Goal: Task Accomplishment & Management: Manage account settings

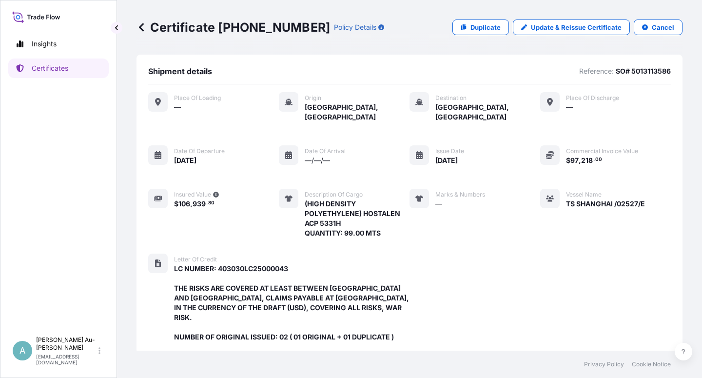
scroll to position [280, 0]
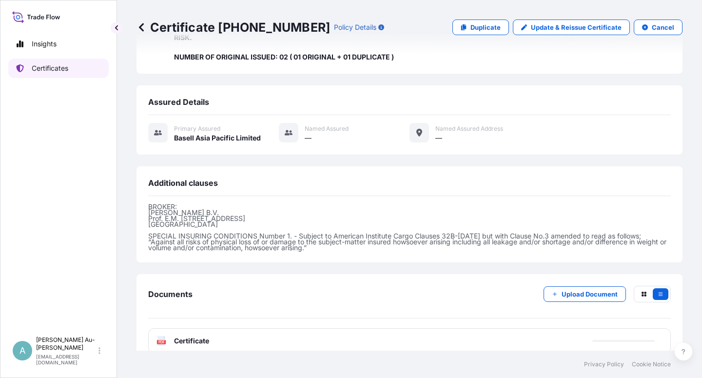
click at [59, 67] on p "Certificates" at bounding box center [50, 68] width 37 height 10
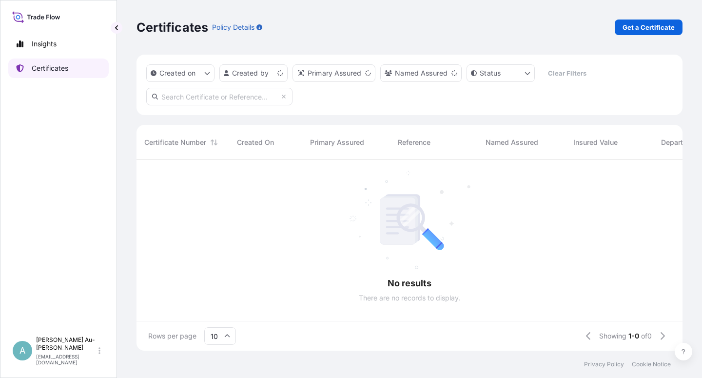
scroll to position [188, 538]
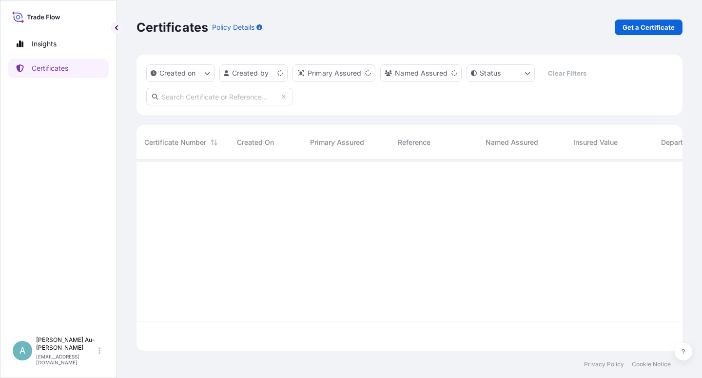
click at [177, 99] on input "text" at bounding box center [219, 97] width 146 height 18
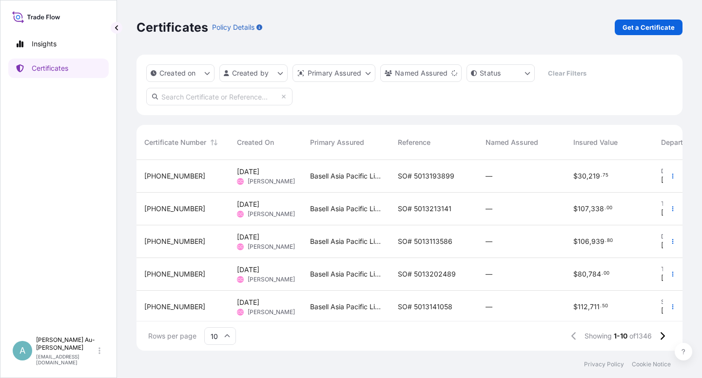
click at [237, 98] on input "text" at bounding box center [219, 97] width 146 height 18
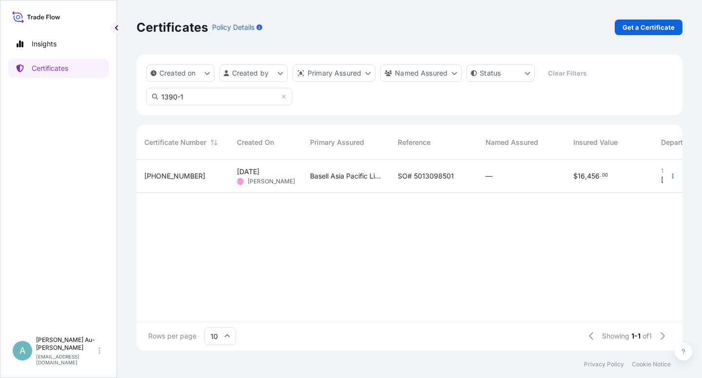
type input "1390-1"
click at [403, 178] on span "SO# 5013098501" at bounding box center [426, 176] width 56 height 10
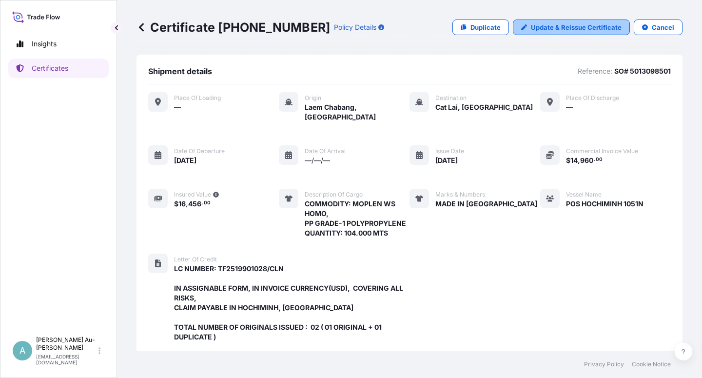
click at [555, 28] on p "Update & Reissue Certificate" at bounding box center [576, 27] width 91 height 10
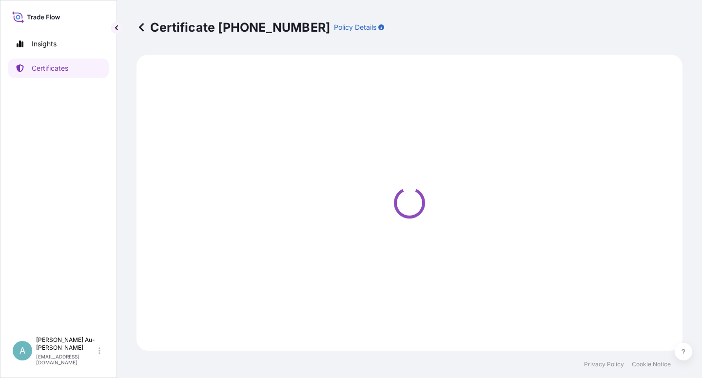
select select "Sea"
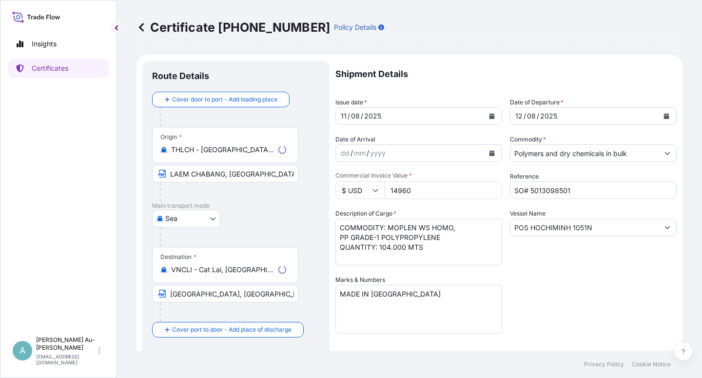
select select "32034"
click at [254, 294] on input "[GEOGRAPHIC_DATA], [GEOGRAPHIC_DATA] VIA PORT OF DISCHARGE: [GEOGRAPHIC_DATA], …" at bounding box center [225, 294] width 146 height 18
type input "[GEOGRAPHIC_DATA], [GEOGRAPHIC_DATA] via PORT OF DISCHARGE: [GEOGRAPHIC_DATA], …"
click at [555, 294] on div "Shipment Details Issue date * [DATE] Date of Departure * [DATE] Date of Arrival…" at bounding box center [505, 310] width 341 height 501
click at [489, 114] on icon "Calendar" at bounding box center [491, 116] width 5 height 6
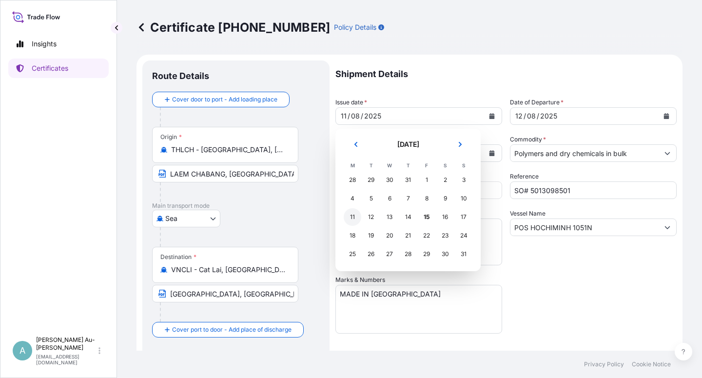
click at [352, 217] on div "11" at bounding box center [353, 217] width 18 height 18
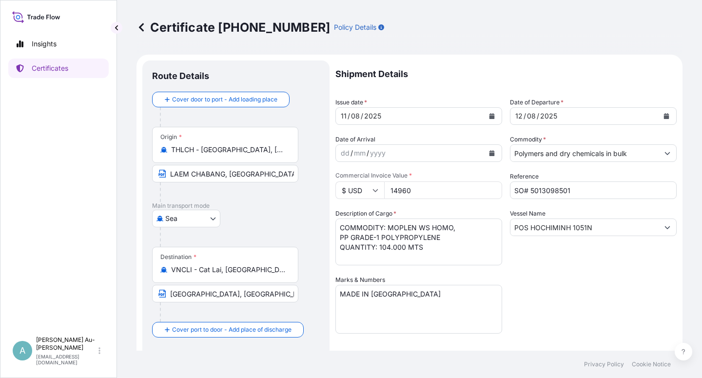
click at [562, 274] on div "Shipment Details Issue date * [DATE] Date of Departure * [DATE] Date of Arrival…" at bounding box center [505, 310] width 341 height 501
click at [404, 248] on textarea "COMMODITY: MOPLEN WS HOMO, PP GRADE-1 POLYPROPYLENE QUANTITY: 104.000 MTS" at bounding box center [418, 241] width 167 height 47
type textarea "COMMODITY: MOPLEN WS HOMO, PP GRADE-1 POLYPROPYLENE QUANTITY: 17.00 MTS"
click at [578, 293] on div "Shipment Details Issue date * [DATE] Date of Departure * [DATE] Date of Arrival…" at bounding box center [505, 310] width 341 height 501
click at [581, 285] on div "Shipment Details Issue date * [DATE] Date of Departure * [DATE] Date of Arrival…" at bounding box center [505, 310] width 341 height 501
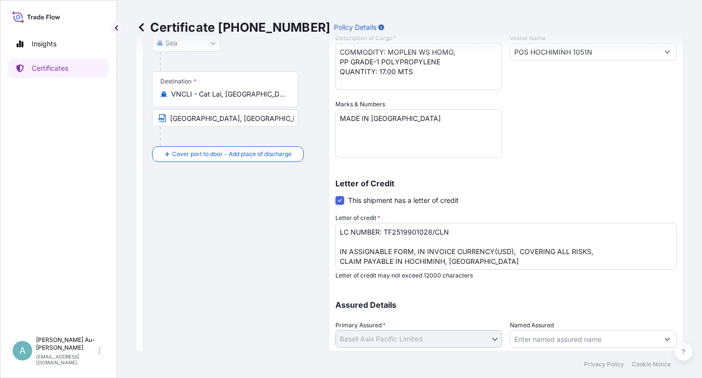
scroll to position [239, 0]
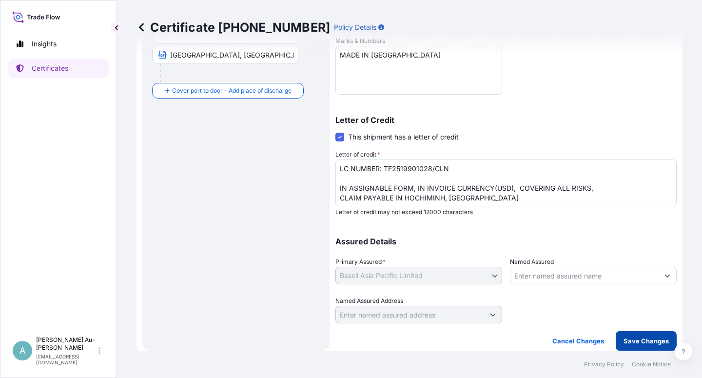
click at [637, 339] on p "Save Changes" at bounding box center [645, 341] width 45 height 10
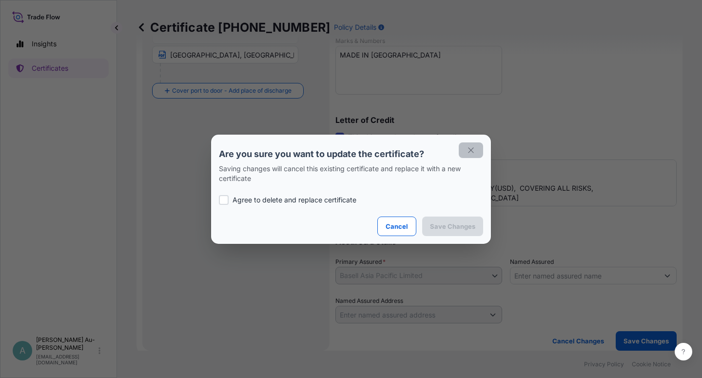
click at [465, 148] on button "button" at bounding box center [471, 150] width 24 height 16
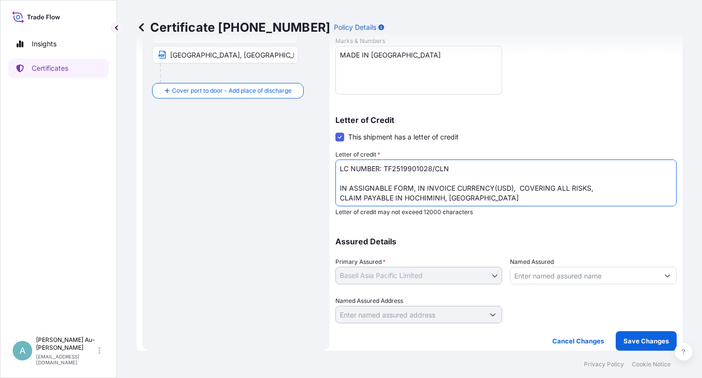
drag, startPoint x: 462, startPoint y: 167, endPoint x: 333, endPoint y: 171, distance: 129.2
click at [335, 171] on textarea "LC NUMBER: TF2519901028/CLN IN ASSIGNABLE FORM, IN INVOICE CURRENCY(USD), COVER…" at bounding box center [505, 182] width 341 height 47
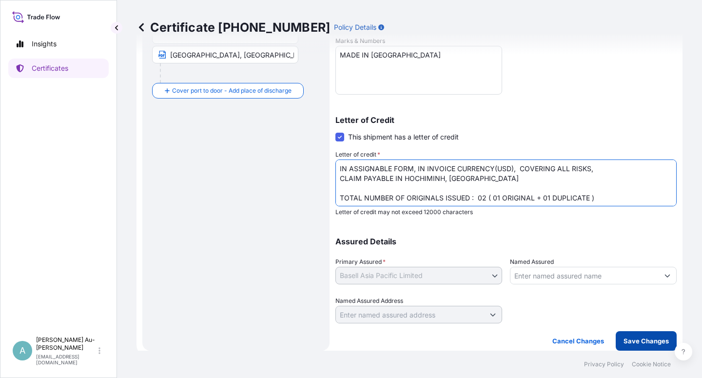
type textarea "IN ASSIGNABLE FORM, IN INVOICE CURRENCY(USD), COVERING ALL RISKS, CLAIM PAYABLE…"
click at [633, 343] on p "Save Changes" at bounding box center [645, 341] width 45 height 10
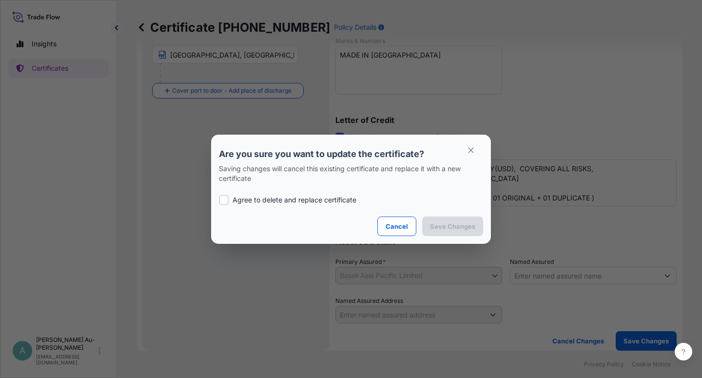
click at [260, 200] on p "Agree to delete and replace certificate" at bounding box center [294, 200] width 124 height 10
checkbox input "true"
click at [451, 228] on p "Save Changes" at bounding box center [452, 226] width 45 height 10
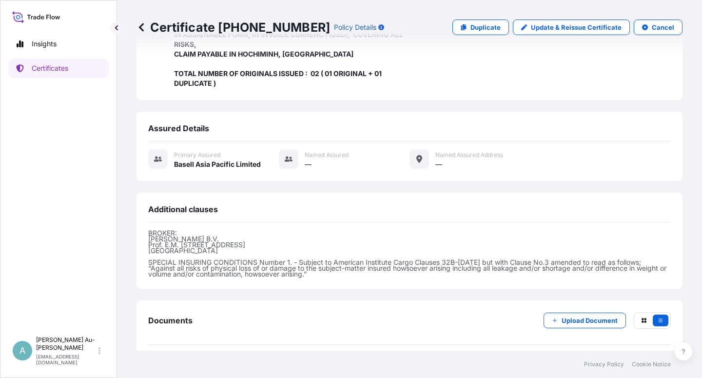
scroll to position [270, 0]
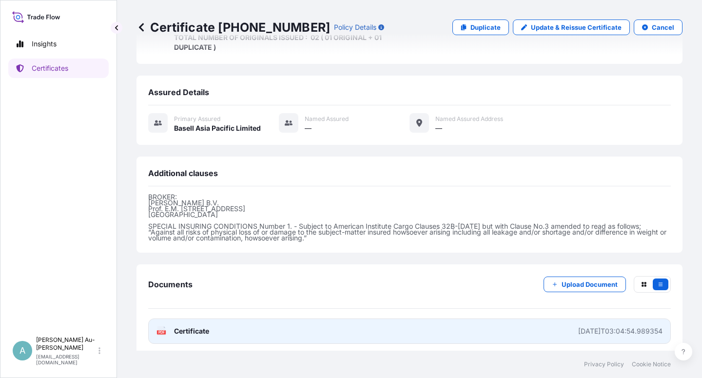
click at [206, 326] on span "Certificate" at bounding box center [191, 331] width 35 height 10
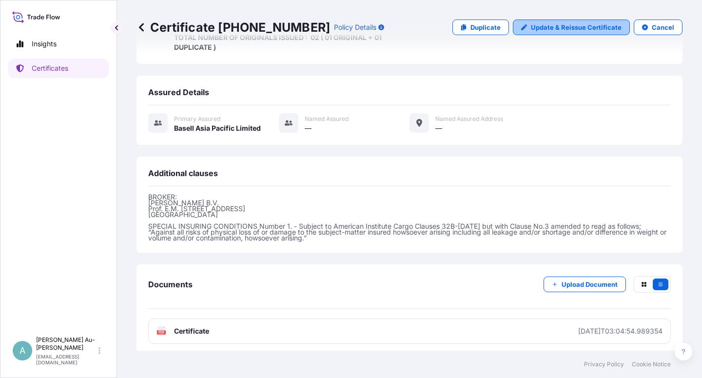
click at [562, 29] on p "Update & Reissue Certificate" at bounding box center [576, 27] width 91 height 10
select select "Sea"
select select "32034"
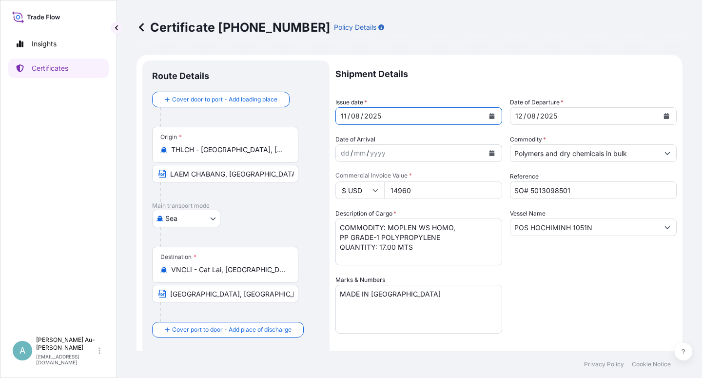
click at [489, 116] on icon "Calendar" at bounding box center [491, 116] width 5 height 6
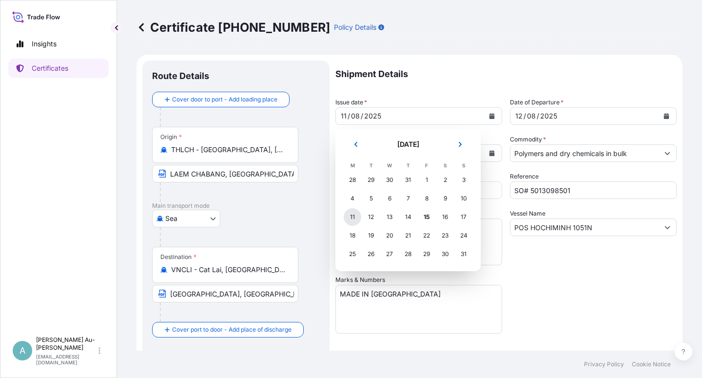
click at [355, 217] on div "11" at bounding box center [353, 217] width 18 height 18
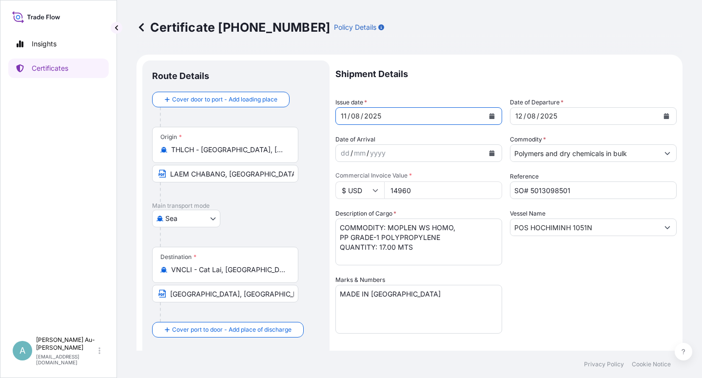
drag, startPoint x: 553, startPoint y: 296, endPoint x: 555, endPoint y: 286, distance: 10.5
click at [554, 289] on div "Shipment Details Issue date * [DATE] Date of Departure * [DATE] Date of Arrival…" at bounding box center [505, 310] width 341 height 501
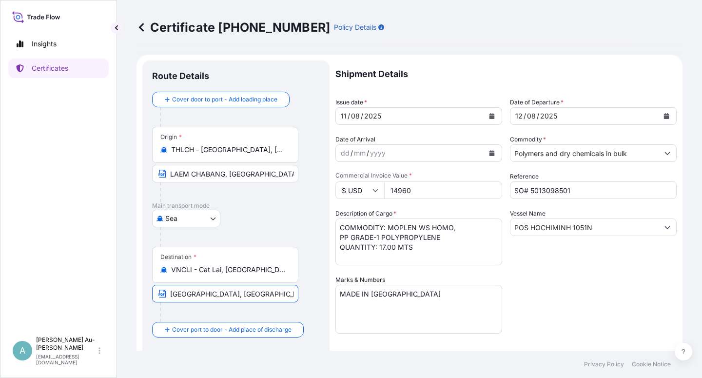
drag, startPoint x: 169, startPoint y: 295, endPoint x: 314, endPoint y: 293, distance: 145.2
click at [314, 293] on div "Destination * VNCLI - Cat Lai, [GEOGRAPHIC_DATA] [GEOGRAPHIC_DATA], [GEOGRAPHIC…" at bounding box center [236, 284] width 168 height 75
paste input "[GEOGRAPHIC_DATA], [GEOGRAPHIC_DATA] [GEOGRAPHIC_DATA]: [GEOGRAPHIC_DATA], [GEO…"
type input "[GEOGRAPHIC_DATA], [GEOGRAPHIC_DATA] [GEOGRAPHIC_DATA]: [GEOGRAPHIC_DATA], [GEO…"
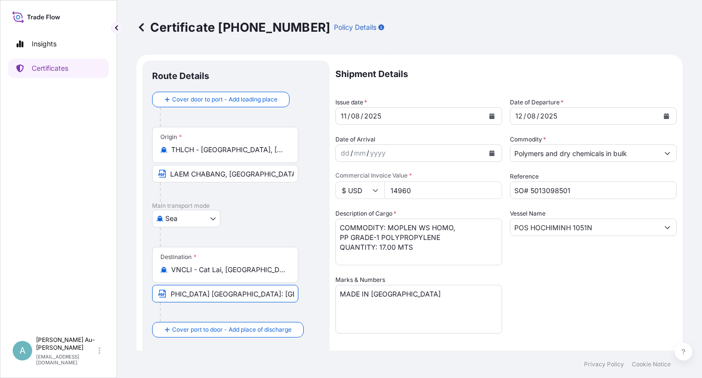
drag, startPoint x: 588, startPoint y: 315, endPoint x: 593, endPoint y: 310, distance: 6.9
click at [591, 312] on div "Shipment Details Issue date * [DATE] Date of Departure * [DATE] Date of Arrival…" at bounding box center [505, 310] width 341 height 501
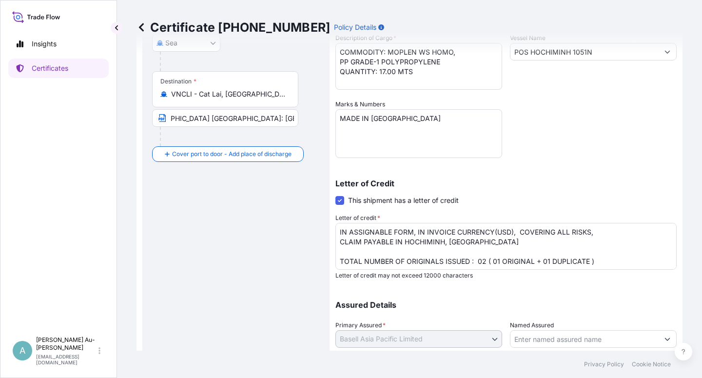
scroll to position [239, 0]
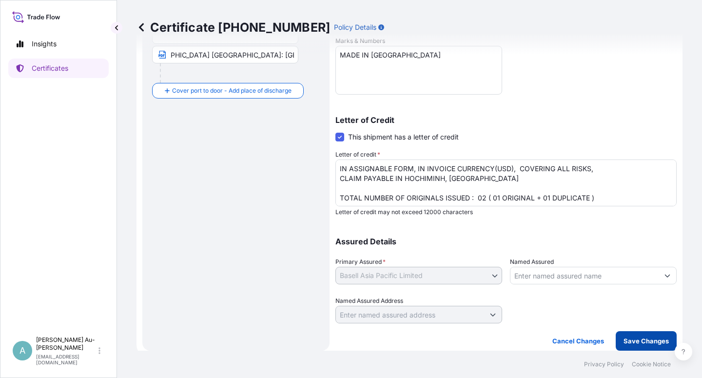
click at [635, 343] on p "Save Changes" at bounding box center [645, 341] width 45 height 10
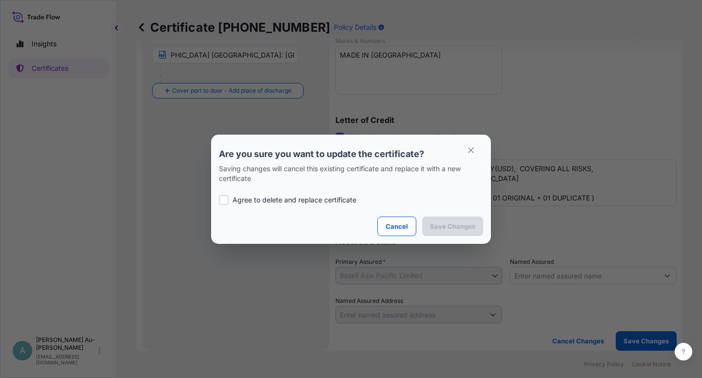
drag, startPoint x: 297, startPoint y: 194, endPoint x: 312, endPoint y: 202, distance: 17.4
click at [297, 195] on div "Agree to delete and replace certificate" at bounding box center [351, 199] width 264 height 33
click at [324, 203] on p "Agree to delete and replace certificate" at bounding box center [294, 200] width 124 height 10
checkbox input "true"
click at [458, 231] on p "Save Changes" at bounding box center [452, 226] width 45 height 10
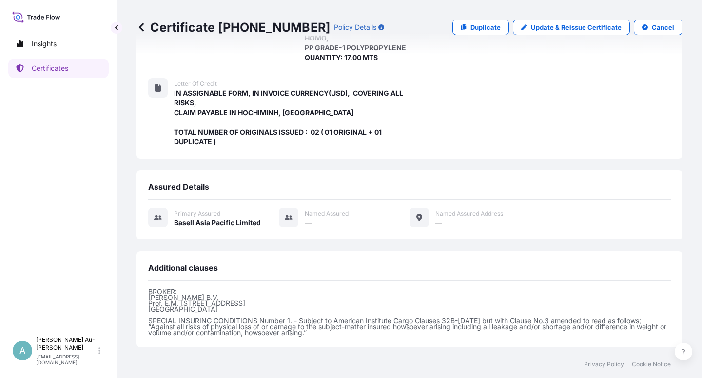
scroll to position [270, 0]
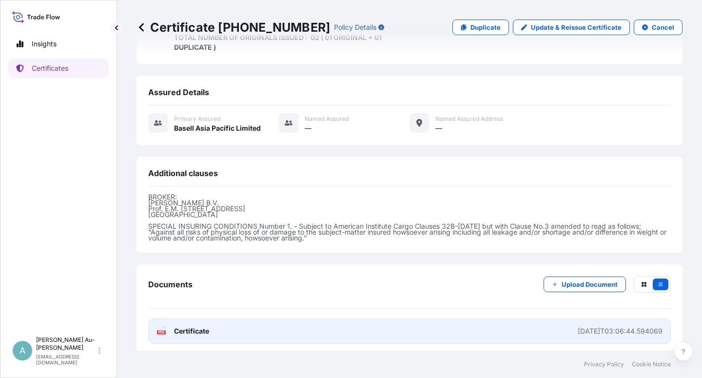
click at [201, 330] on span "Certificate" at bounding box center [191, 331] width 35 height 10
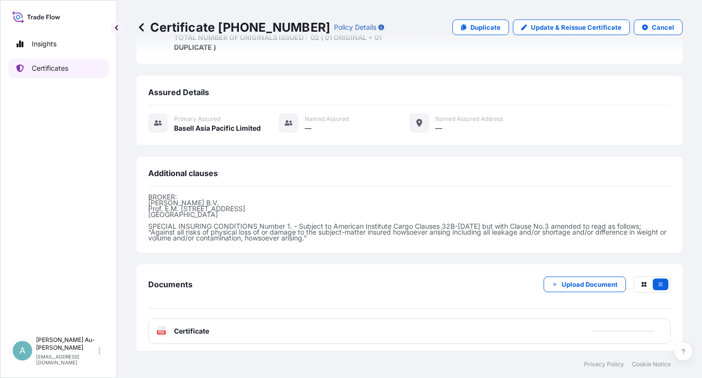
click at [55, 72] on p "Certificates" at bounding box center [50, 68] width 37 height 10
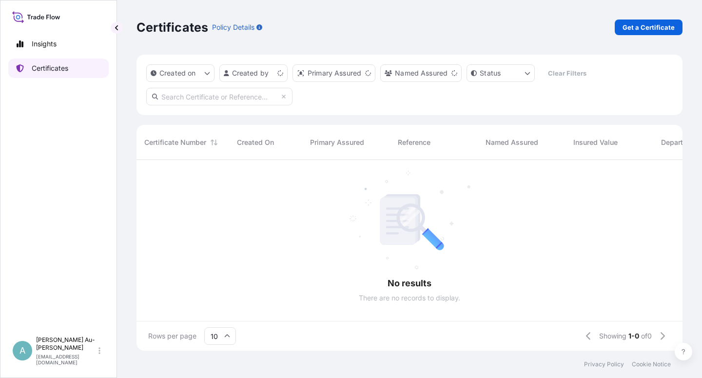
scroll to position [188, 538]
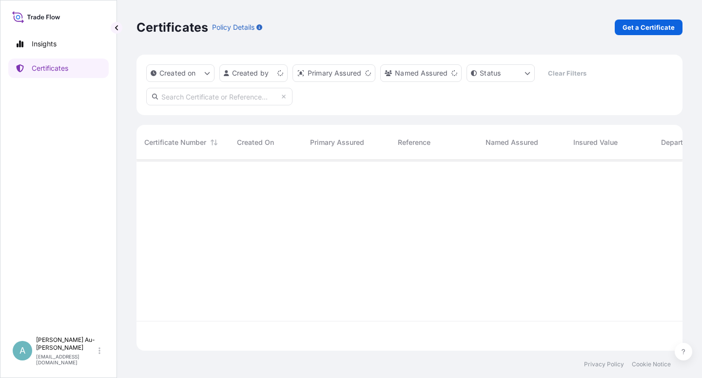
click at [234, 100] on input "text" at bounding box center [219, 97] width 146 height 18
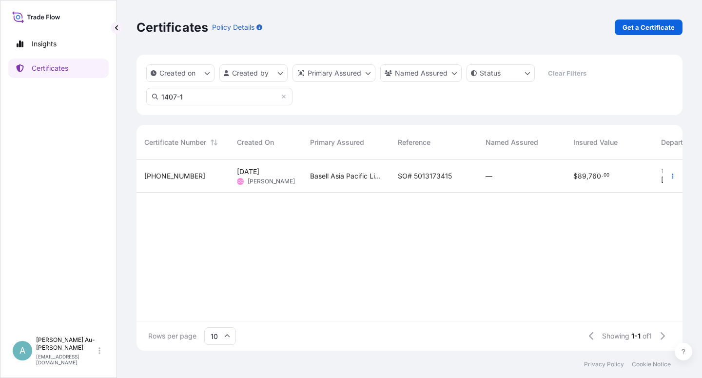
type input "1407-1"
click at [400, 174] on span "SO# 5013173415" at bounding box center [425, 176] width 54 height 10
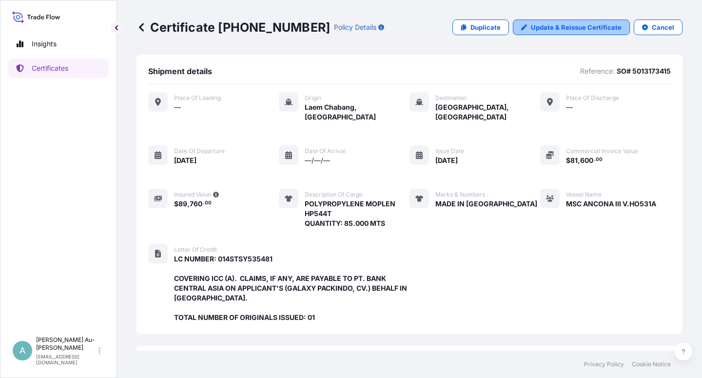
click at [557, 21] on link "Update & Reissue Certificate" at bounding box center [571, 27] width 117 height 16
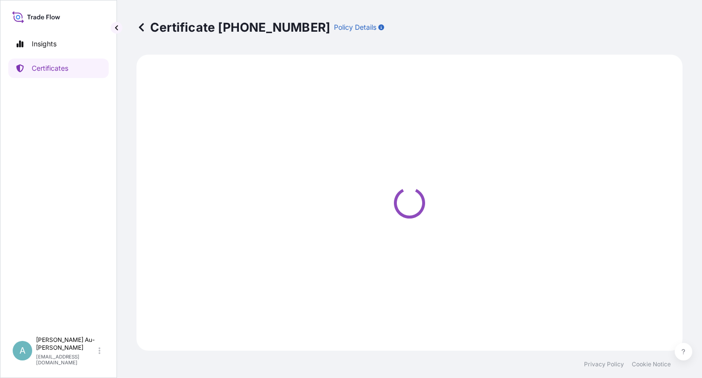
select select "Sea"
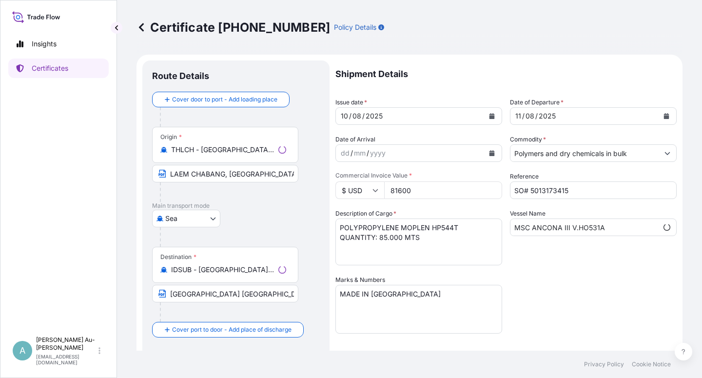
select select "32034"
click at [170, 296] on input "[GEOGRAPHIC_DATA] [GEOGRAPHIC_DATA] [GEOGRAPHIC_DATA]" at bounding box center [225, 294] width 146 height 18
paste input "[GEOGRAPHIC_DATA] [GEOGRAPHIC_DATA] [GEOGRAPHIC_DATA]"
type input "[GEOGRAPHIC_DATA] [GEOGRAPHIC_DATA] [GEOGRAPHIC_DATA]"
click at [580, 286] on div "Shipment Details Issue date * [DATE] Date of Departure * [DATE] Date of Arrival…" at bounding box center [505, 310] width 341 height 501
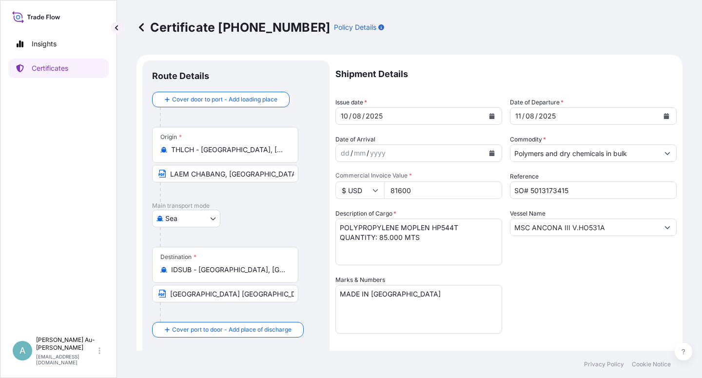
click at [489, 118] on icon "Calendar" at bounding box center [491, 116] width 5 height 6
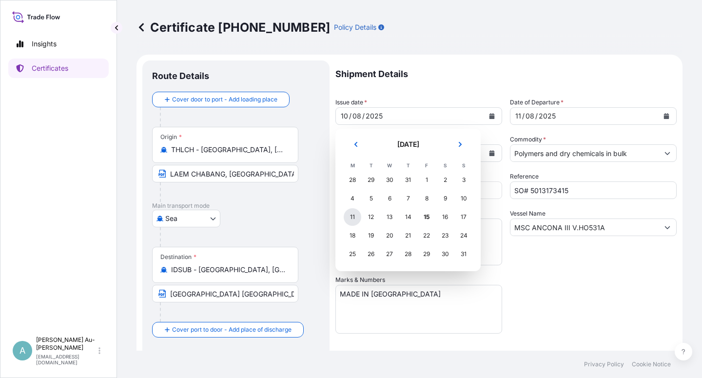
click at [349, 219] on div "11" at bounding box center [353, 217] width 18 height 18
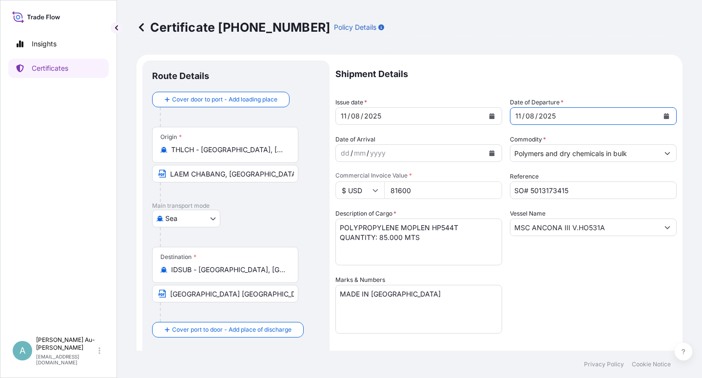
click at [662, 118] on button "Calendar" at bounding box center [666, 116] width 16 height 16
click at [489, 117] on icon "Calendar" at bounding box center [491, 116] width 5 height 6
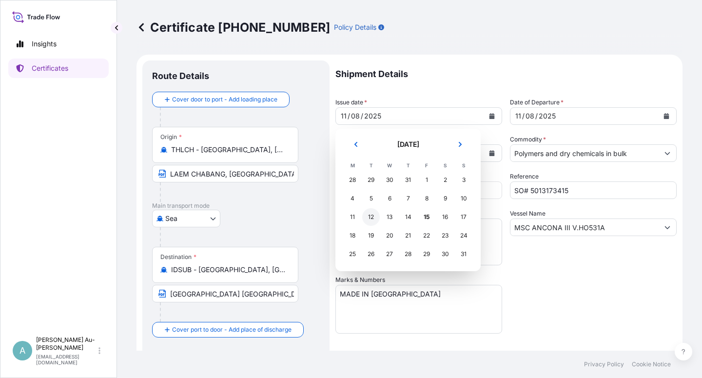
click at [373, 215] on div "12" at bounding box center [371, 217] width 18 height 18
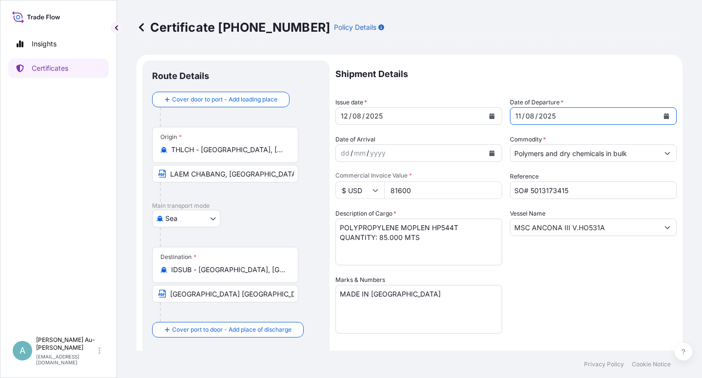
click at [664, 116] on icon "Calendar" at bounding box center [666, 116] width 5 height 6
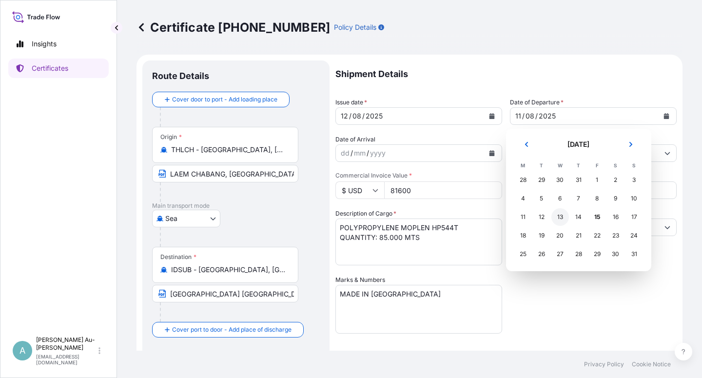
click at [558, 217] on div "13" at bounding box center [560, 217] width 18 height 18
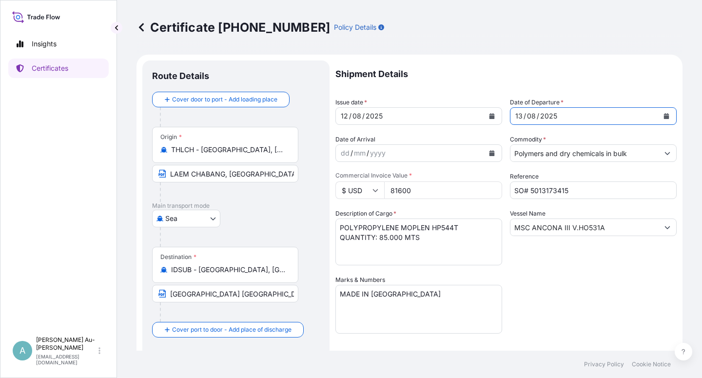
click at [598, 299] on div "Shipment Details Issue date * [DATE] Date of Departure * [DATE] Date of Arrival…" at bounding box center [505, 310] width 341 height 501
click at [564, 289] on div "Shipment Details Issue date * [DATE] Date of Departure * [DATE] Date of Arrival…" at bounding box center [505, 310] width 341 height 501
click at [590, 287] on div "Shipment Details Issue date * [DATE] Date of Departure * [DATE] Date of Arrival…" at bounding box center [505, 310] width 341 height 501
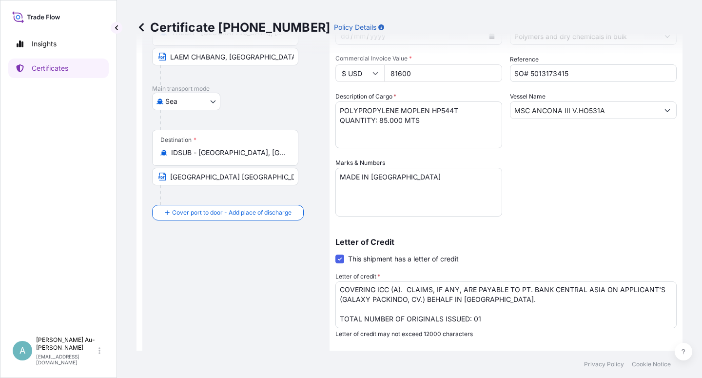
scroll to position [239, 0]
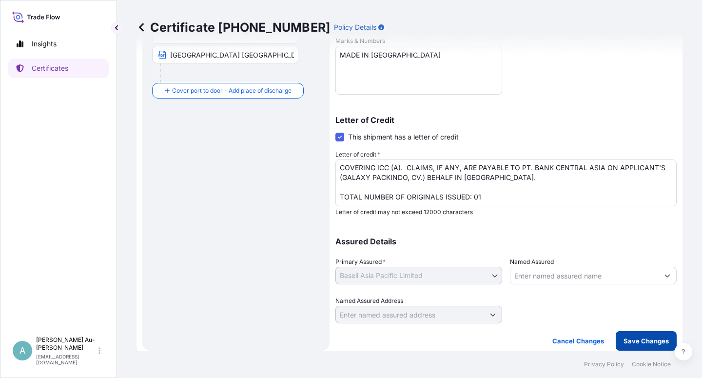
click at [629, 343] on p "Save Changes" at bounding box center [645, 341] width 45 height 10
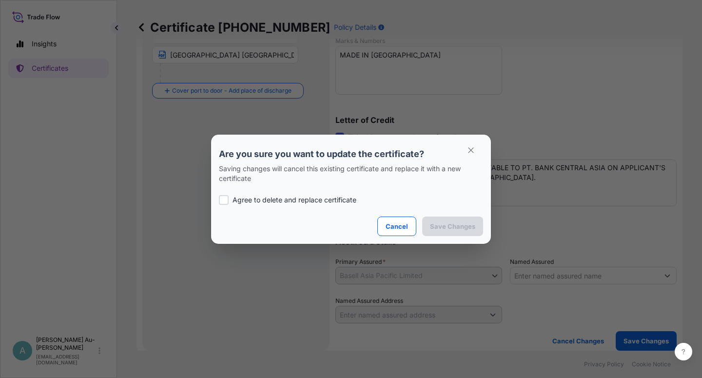
click at [296, 199] on p "Agree to delete and replace certificate" at bounding box center [294, 200] width 124 height 10
checkbox input "true"
click at [439, 223] on p "Save Changes" at bounding box center [452, 226] width 45 height 10
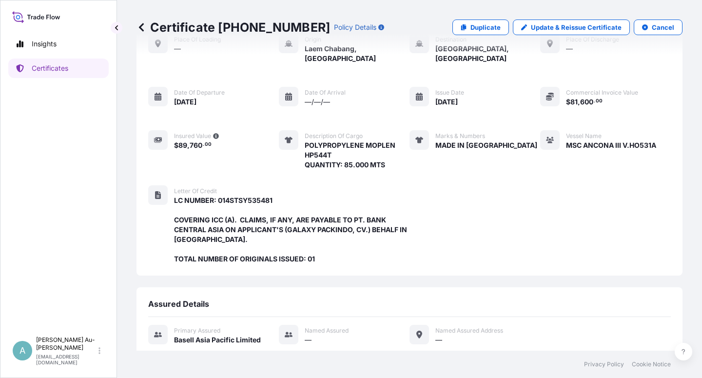
scroll to position [270, 0]
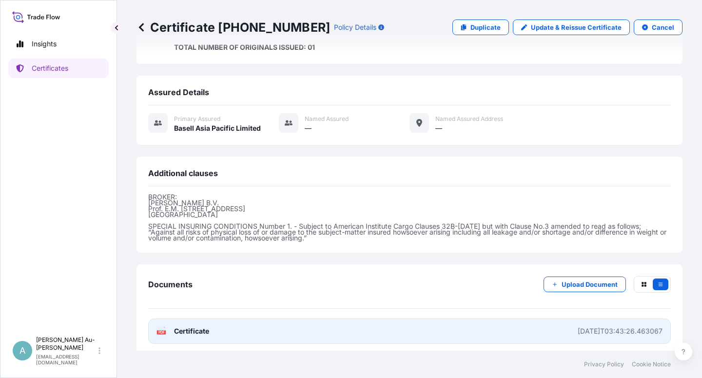
click at [255, 329] on link "PDF Certificate [DATE]T03:43:26.463067" at bounding box center [409, 330] width 522 height 25
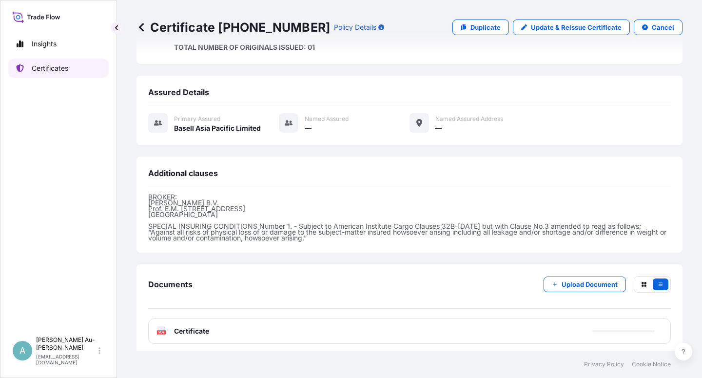
click at [65, 66] on p "Certificates" at bounding box center [50, 68] width 37 height 10
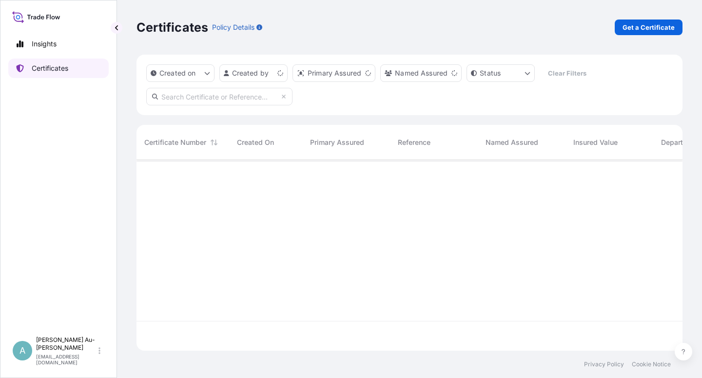
scroll to position [188, 538]
click at [238, 99] on input "text" at bounding box center [219, 97] width 146 height 18
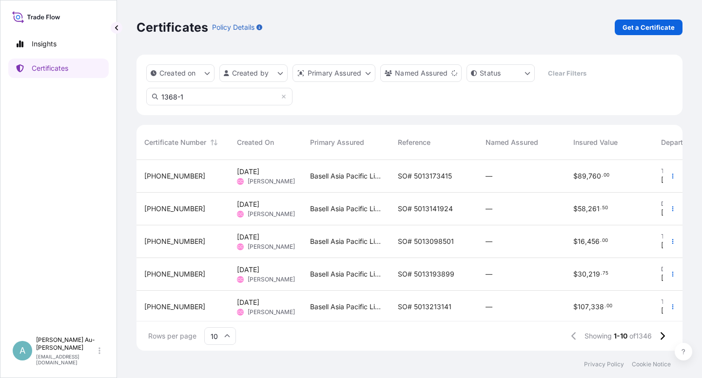
type input "1368-1"
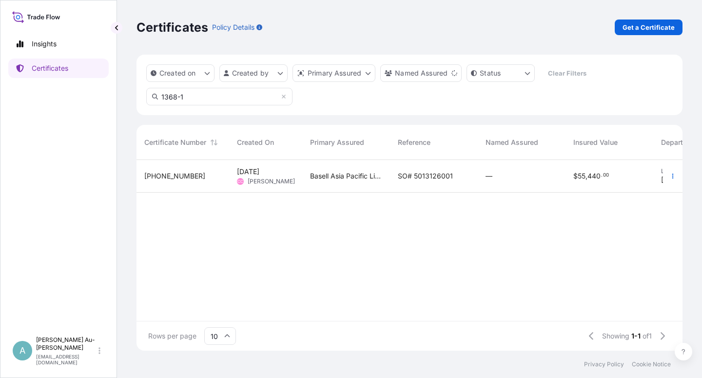
click at [433, 178] on span "SO# 5013126001" at bounding box center [425, 176] width 55 height 10
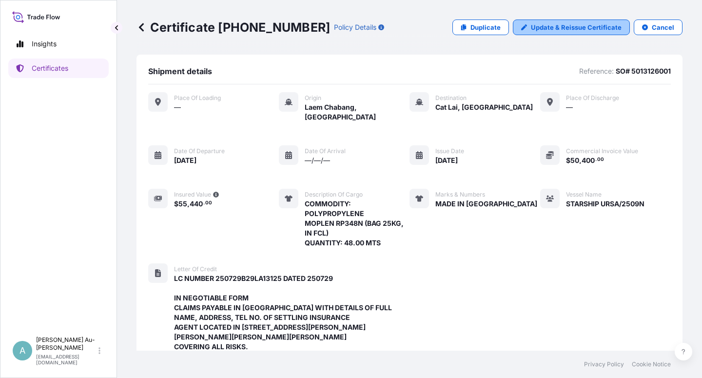
click at [541, 26] on p "Update & Reissue Certificate" at bounding box center [576, 27] width 91 height 10
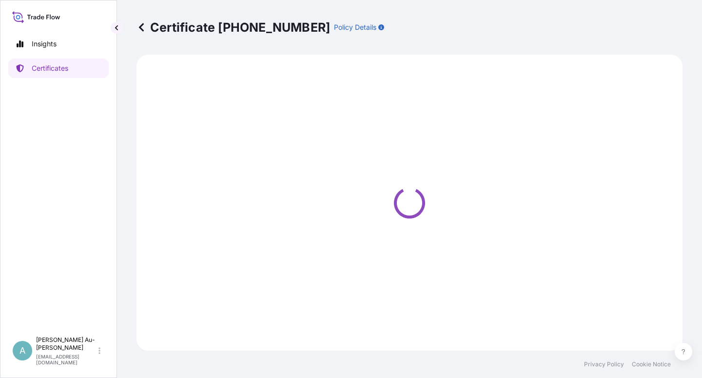
select select "Sea"
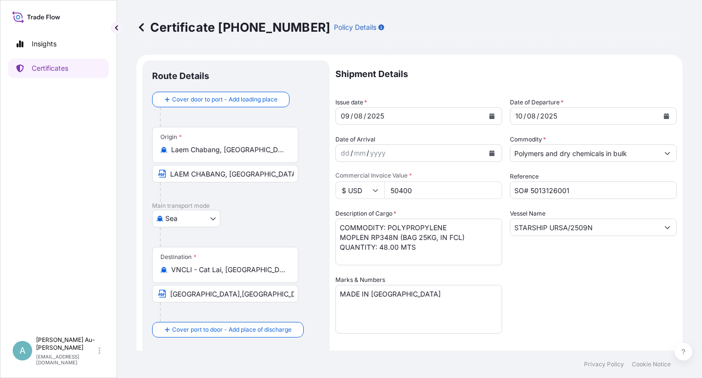
select select "32034"
click at [489, 116] on icon "Calendar" at bounding box center [491, 116] width 5 height 6
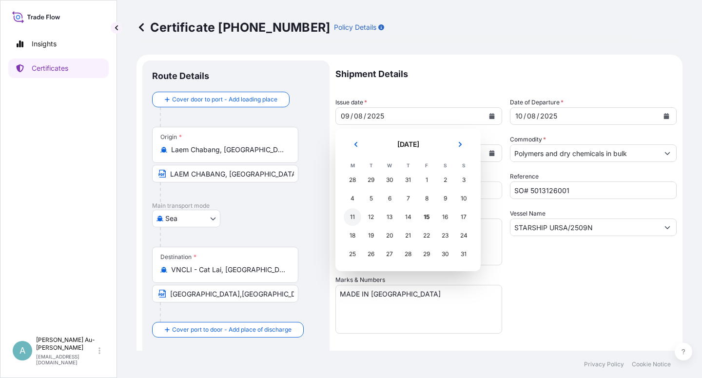
click at [351, 218] on div "11" at bounding box center [353, 217] width 18 height 18
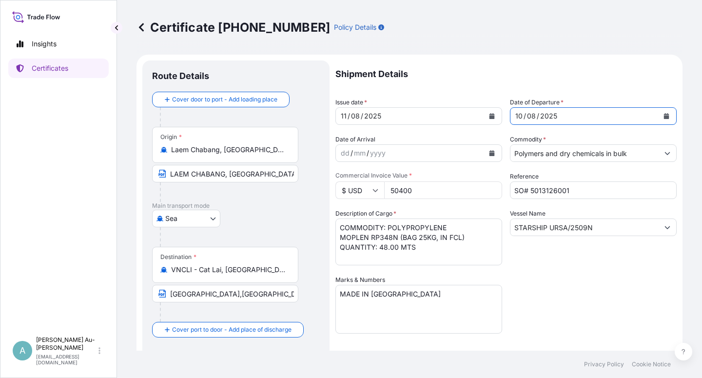
click at [663, 116] on button "Calendar" at bounding box center [666, 116] width 16 height 16
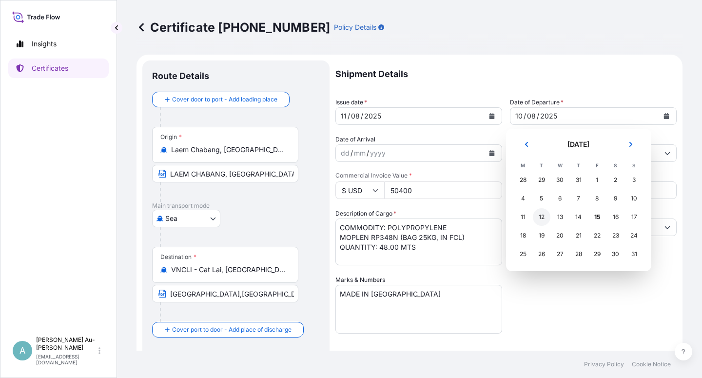
click at [543, 218] on div "12" at bounding box center [542, 217] width 18 height 18
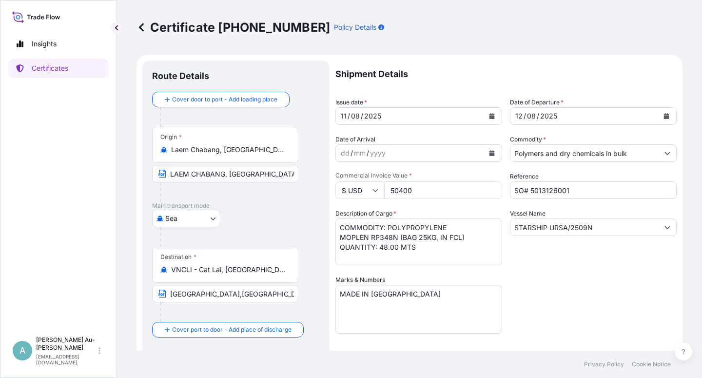
drag, startPoint x: 559, startPoint y: 313, endPoint x: 571, endPoint y: 304, distance: 14.5
click at [567, 307] on div "Shipment Details Issue date * [DATE] Date of Departure * [DATE] Date of Arrival…" at bounding box center [505, 310] width 341 height 501
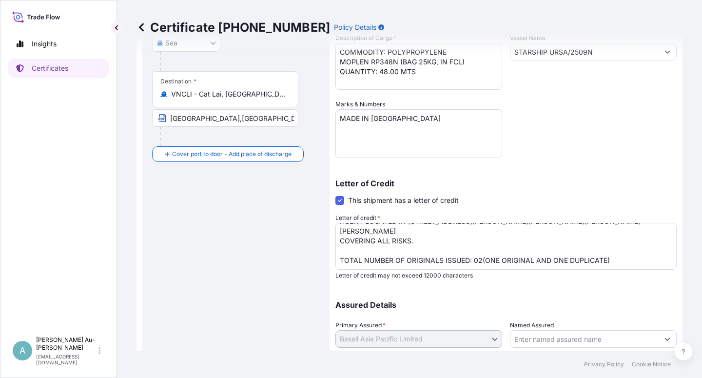
scroll to position [239, 0]
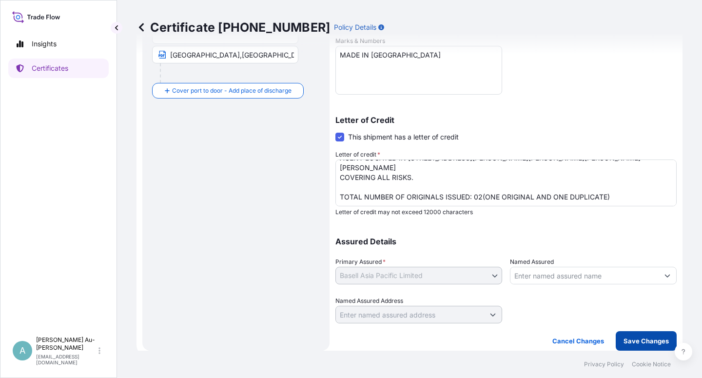
click at [623, 342] on p "Save Changes" at bounding box center [645, 341] width 45 height 10
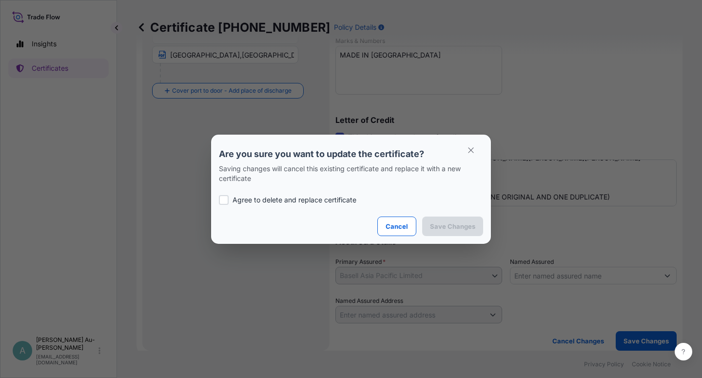
click at [280, 199] on p "Agree to delete and replace certificate" at bounding box center [294, 200] width 124 height 10
checkbox input "true"
click at [441, 228] on p "Save Changes" at bounding box center [452, 226] width 45 height 10
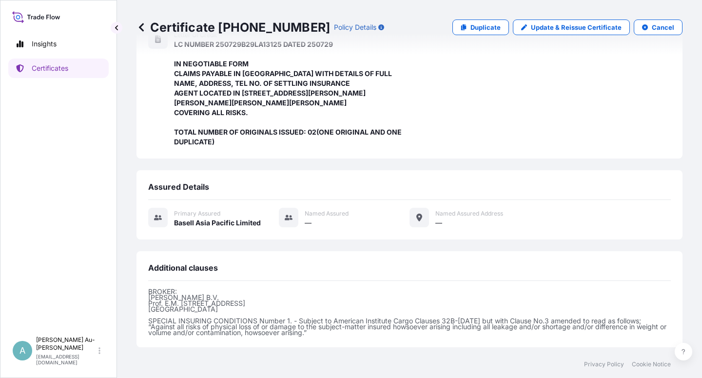
scroll to position [348, 0]
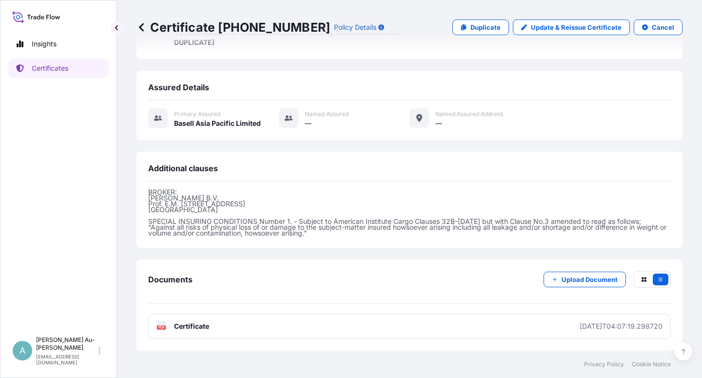
click at [201, 327] on span "Certificate" at bounding box center [191, 326] width 35 height 10
click at [558, 26] on p "Update & Reissue Certificate" at bounding box center [576, 27] width 91 height 10
select select "Sea"
select select "32034"
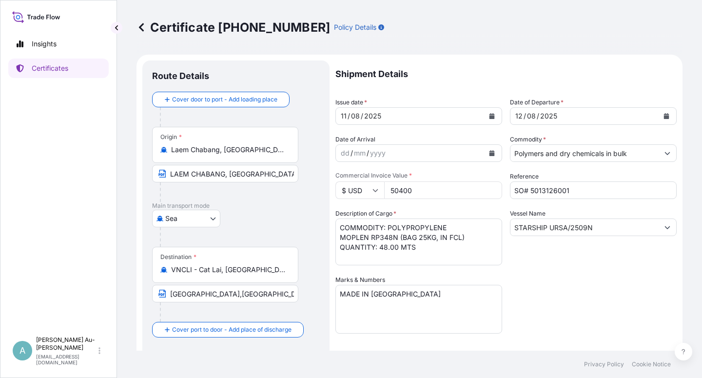
click at [484, 117] on button "Calendar" at bounding box center [492, 116] width 16 height 16
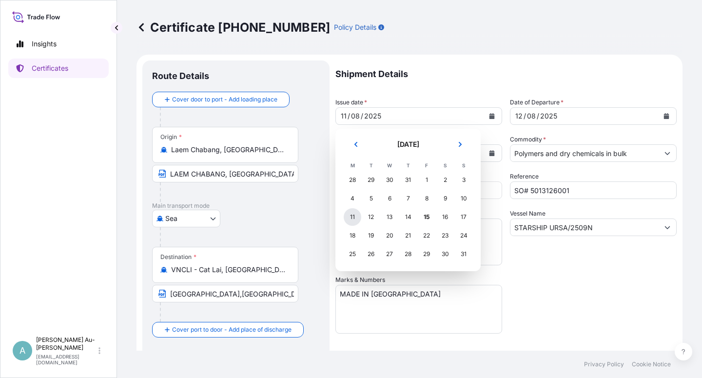
click at [348, 217] on div "11" at bounding box center [353, 217] width 18 height 18
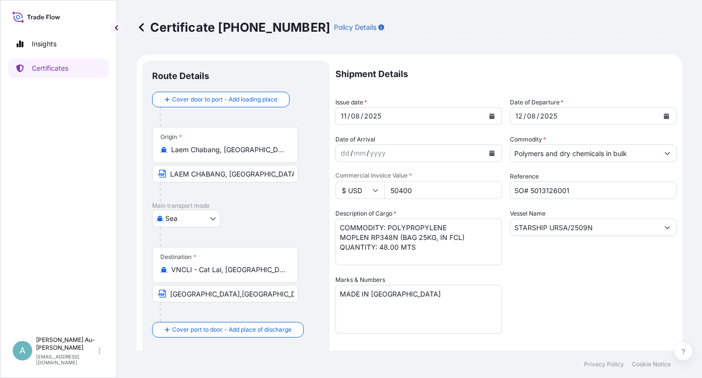
drag, startPoint x: 527, startPoint y: 277, endPoint x: 521, endPoint y: 274, distance: 5.9
click at [527, 276] on div "Shipment Details Issue date * [DATE] Date of Departure * [DATE] Date of Arrival…" at bounding box center [505, 310] width 341 height 501
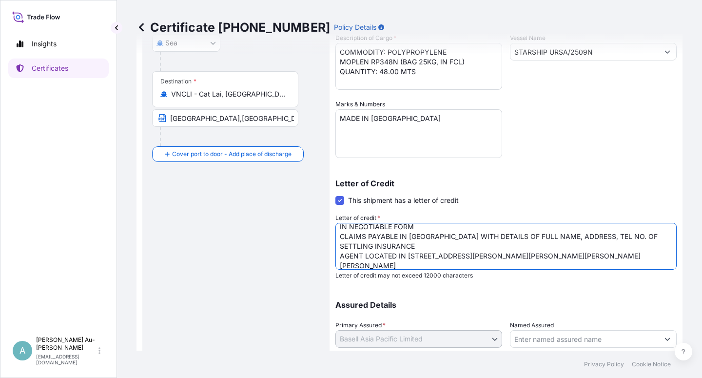
scroll to position [50, 0]
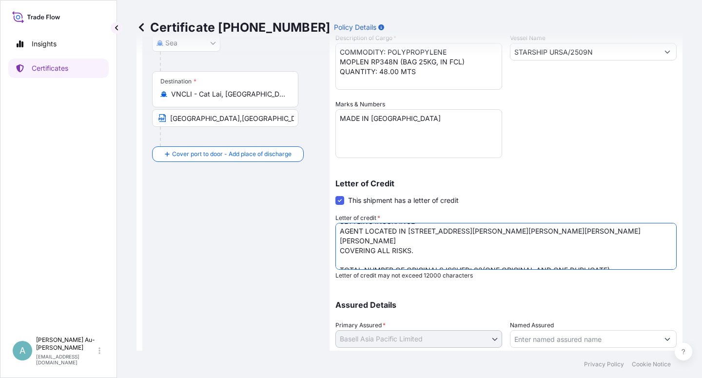
click at [615, 249] on textarea "LC NUMBER 250729B29LA13125 DATED 250729 IN NEGOTIABLE FORM CLAIMS PAYABLE IN [G…" at bounding box center [505, 246] width 341 height 47
click at [606, 250] on textarea "LC NUMBER 250729B29LA13125 DATED 250729 IN NEGOTIABLE FORM CLAIMS PAYABLE IN [G…" at bounding box center [505, 246] width 341 height 47
paste textarea "Direct Line: Main: [PHONE_NUMBER] (24 hours)"
click at [339, 260] on textarea "LC NUMBER 250729B29LA13125 DATED 250729 IN NEGOTIABLE FORM CLAIMS PAYABLE IN [G…" at bounding box center [505, 246] width 341 height 47
click at [460, 261] on textarea "LC NUMBER 250729B29LA13125 DATED 250729 IN NEGOTIABLE FORM CLAIMS PAYABLE IN [G…" at bounding box center [505, 246] width 341 height 47
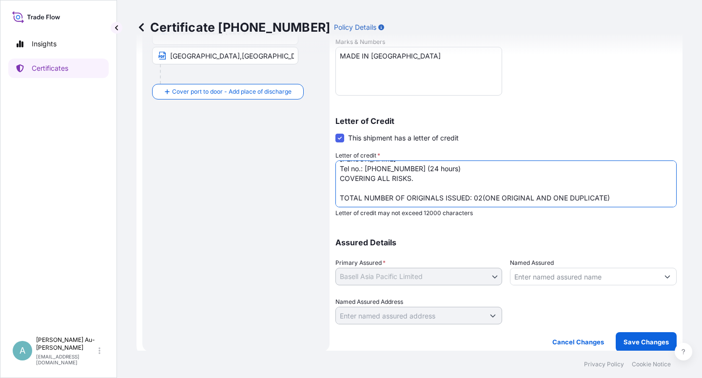
scroll to position [239, 0]
type textarea "LC NUMBER 250729B29LA13125 DATED 250729 IN NEGOTIABLE FORM CLAIMS PAYABLE IN [G…"
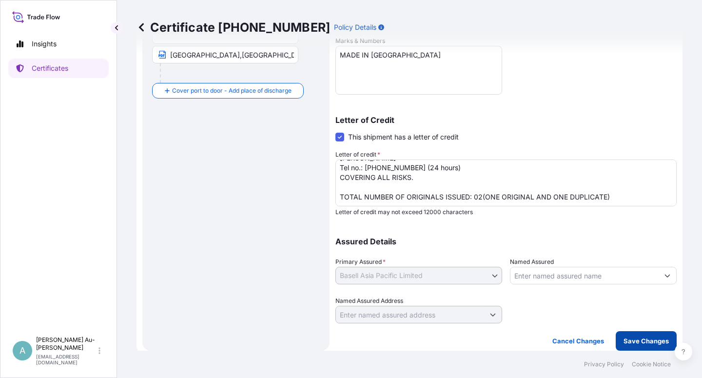
click at [627, 340] on p "Save Changes" at bounding box center [645, 341] width 45 height 10
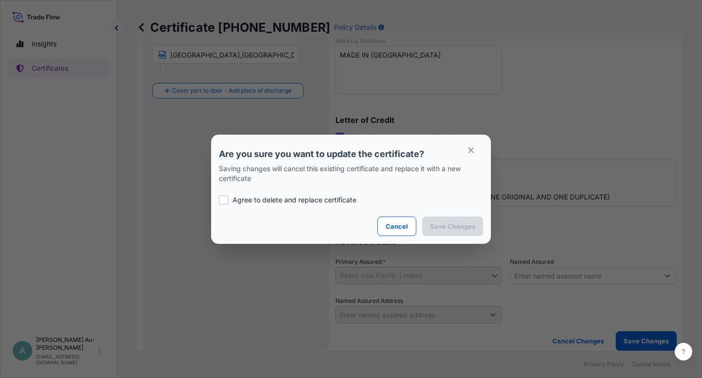
click at [242, 197] on p "Agree to delete and replace certificate" at bounding box center [294, 200] width 124 height 10
checkbox input "true"
click at [434, 224] on p "Save Changes" at bounding box center [452, 226] width 45 height 10
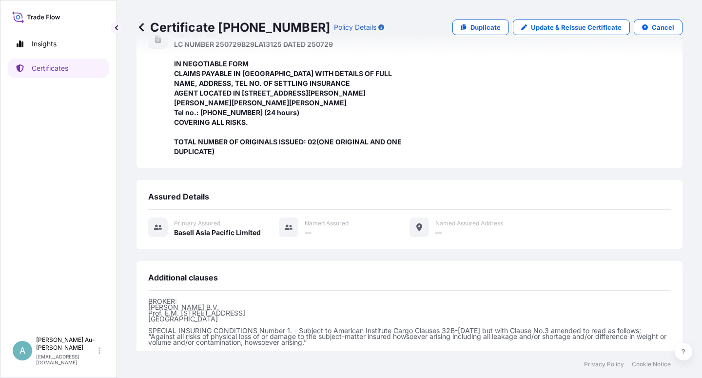
scroll to position [358, 0]
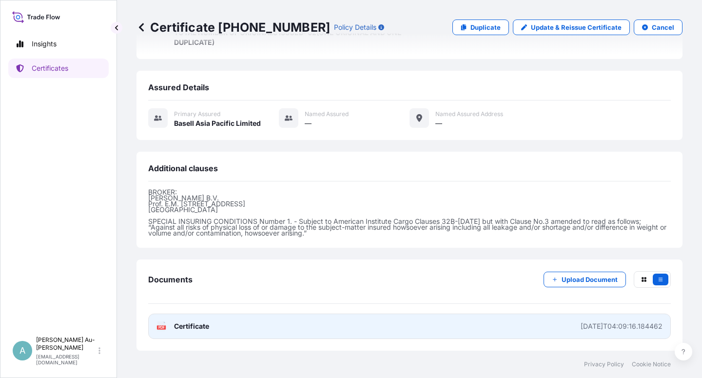
click at [232, 332] on link "PDF Certificate [DATE]T04:09:16.184462" at bounding box center [409, 325] width 522 height 25
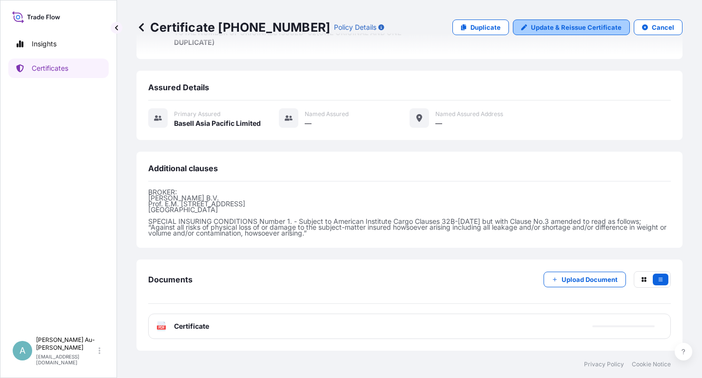
click at [545, 29] on p "Update & Reissue Certificate" at bounding box center [576, 27] width 91 height 10
select select "Sea"
select select "32034"
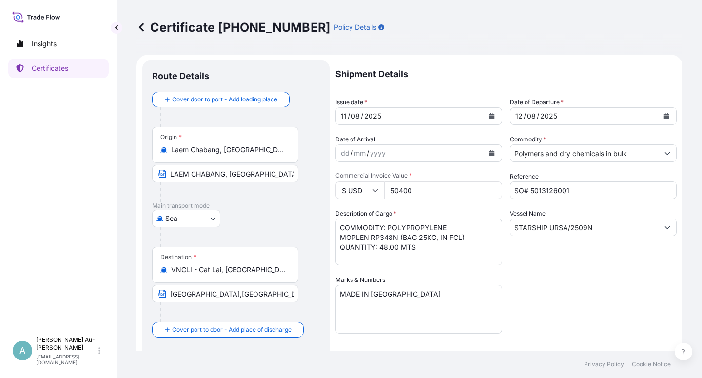
click at [489, 114] on icon "Calendar" at bounding box center [491, 116] width 5 height 6
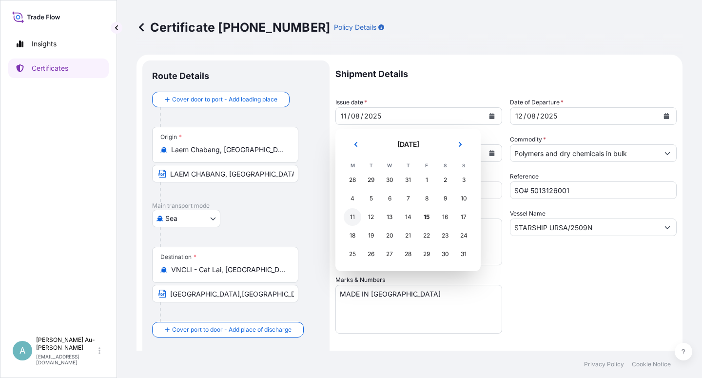
click at [350, 219] on div "11" at bounding box center [353, 217] width 18 height 18
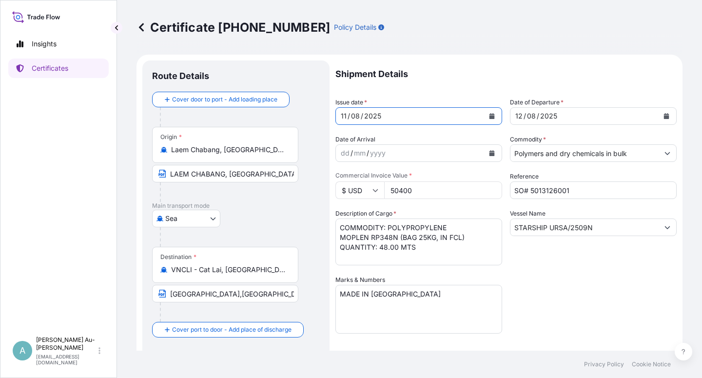
click at [547, 281] on div "Shipment Details Issue date * [DATE] Date of Departure * [DATE] Date of Arrival…" at bounding box center [505, 310] width 341 height 501
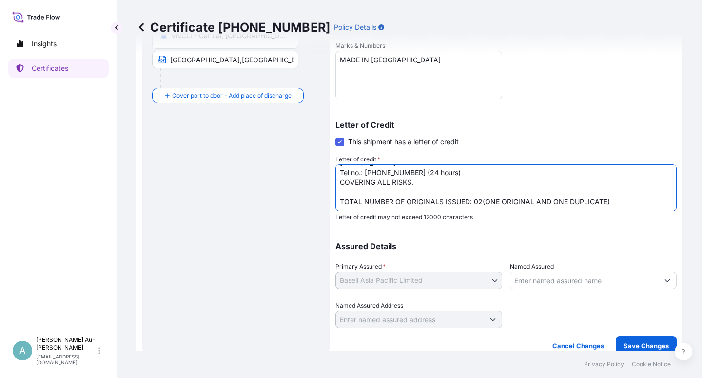
scroll to position [79, 0]
drag, startPoint x: 339, startPoint y: 184, endPoint x: 342, endPoint y: 189, distance: 5.9
click at [342, 189] on textarea "LC NUMBER 250729B29LA13125 DATED 250729 IN NEGOTIABLE FORM CLAIMS PAYABLE IN [G…" at bounding box center [505, 187] width 341 height 47
type textarea "LC NUMBER 250729B29LA13125 DATED 250729 IN NEGOTIABLE FORM CLAIMS PAYABLE IN [G…"
click at [623, 342] on p "Save Changes" at bounding box center [645, 346] width 45 height 10
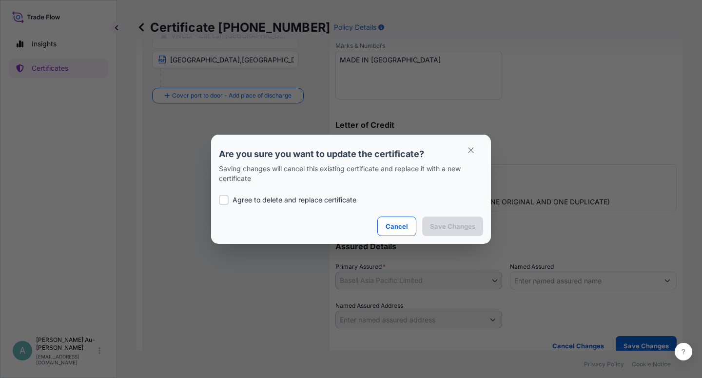
click at [246, 201] on p "Agree to delete and replace certificate" at bounding box center [294, 200] width 124 height 10
checkbox input "true"
click at [449, 228] on p "Save Changes" at bounding box center [452, 226] width 45 height 10
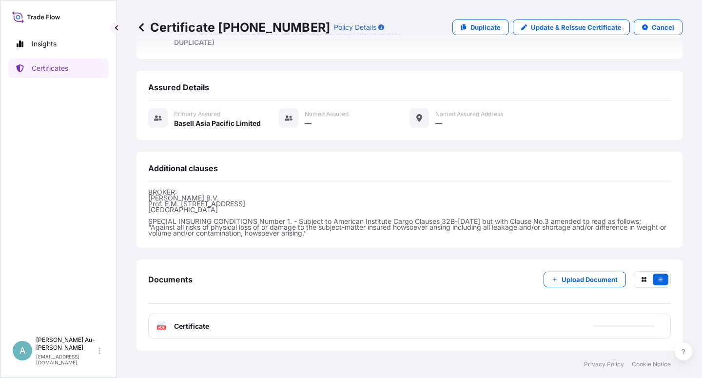
scroll to position [367, 0]
click at [197, 326] on span "Certificate" at bounding box center [191, 326] width 35 height 10
click at [57, 75] on link "Certificates" at bounding box center [58, 67] width 100 height 19
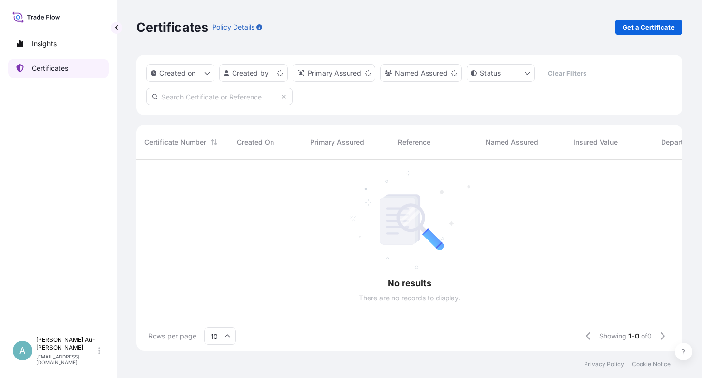
scroll to position [188, 538]
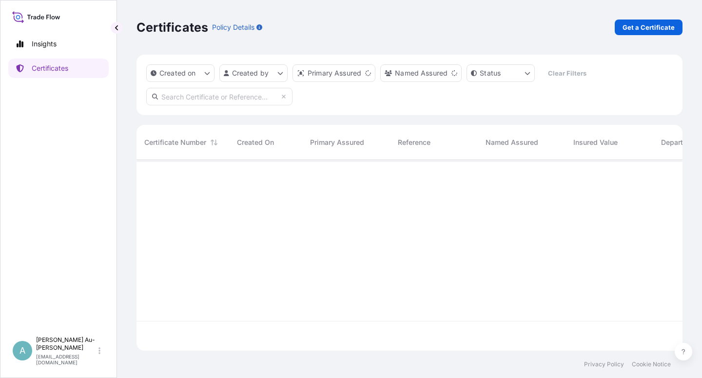
click at [263, 97] on input "text" at bounding box center [219, 97] width 146 height 18
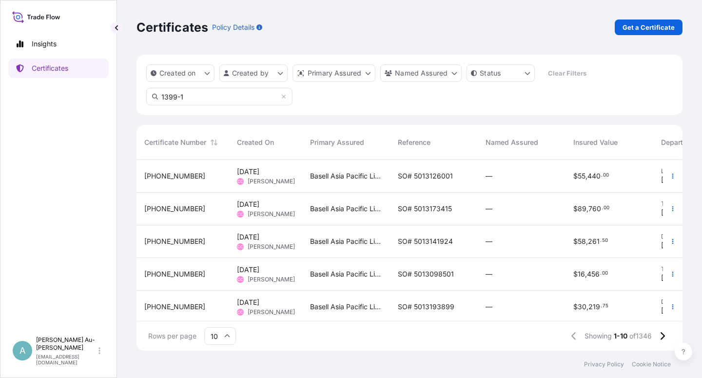
click at [206, 99] on input "1399-1" at bounding box center [219, 97] width 146 height 18
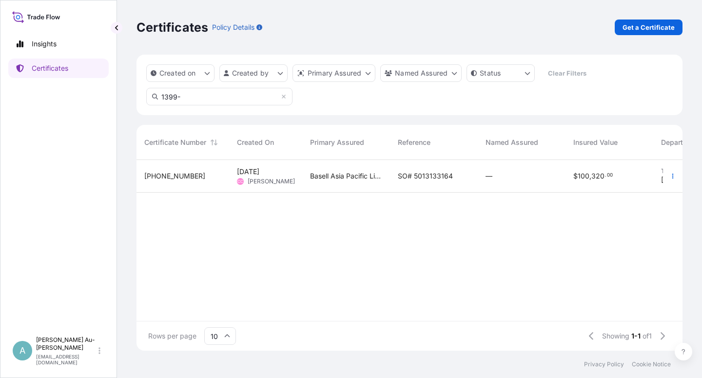
type input "1399-"
click at [426, 178] on span "SO# 5013133164" at bounding box center [425, 176] width 55 height 10
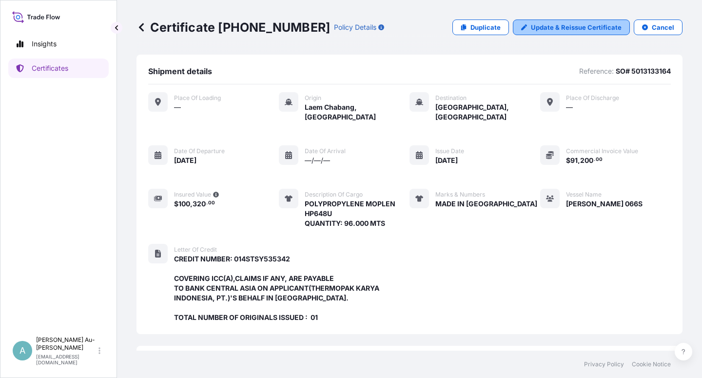
click at [562, 29] on p "Update & Reissue Certificate" at bounding box center [576, 27] width 91 height 10
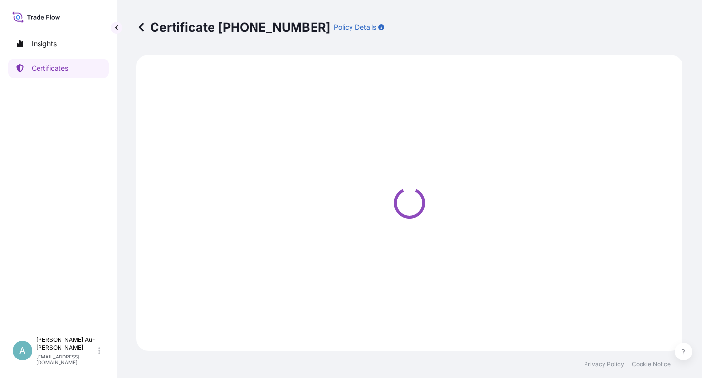
select select "Sea"
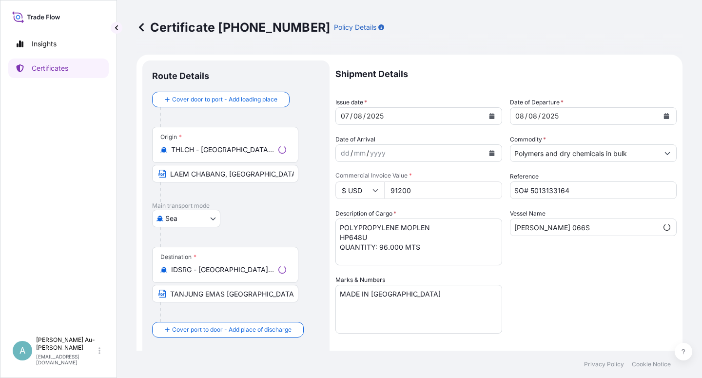
select select "32034"
click at [489, 115] on icon "Calendar" at bounding box center [491, 116] width 5 height 6
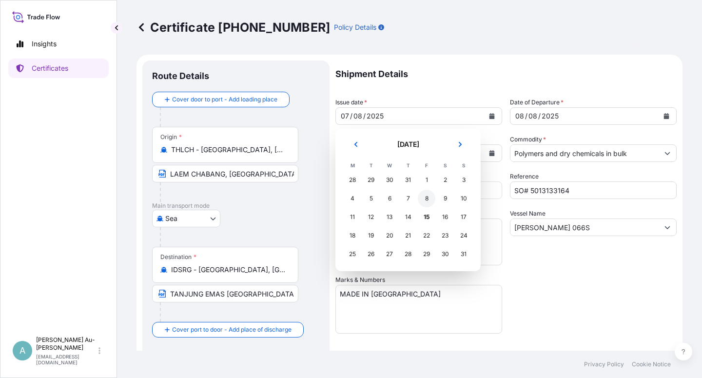
click at [428, 200] on div "8" at bounding box center [427, 199] width 18 height 18
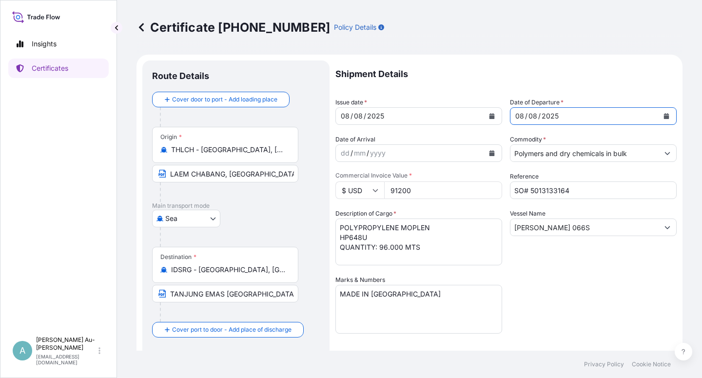
click at [664, 115] on button "Calendar" at bounding box center [666, 116] width 16 height 16
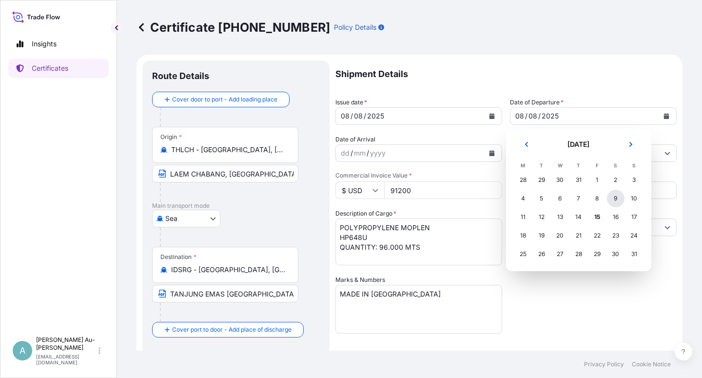
click at [616, 202] on div "9" at bounding box center [616, 199] width 18 height 18
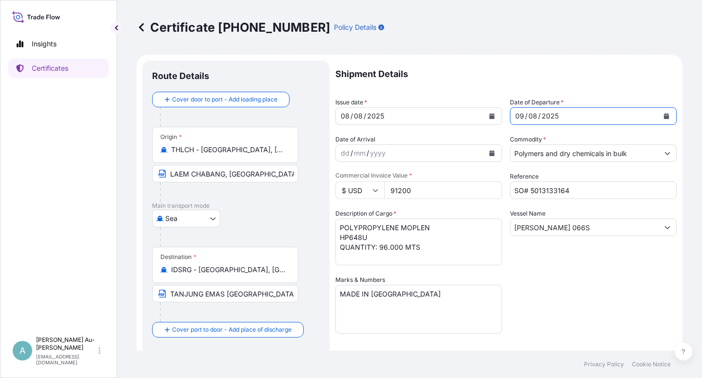
drag, startPoint x: 577, startPoint y: 299, endPoint x: 582, endPoint y: 295, distance: 6.9
click at [582, 295] on div "Shipment Details Issue date * [DATE] Date of Departure * [DATE] Date of Arrival…" at bounding box center [505, 310] width 341 height 501
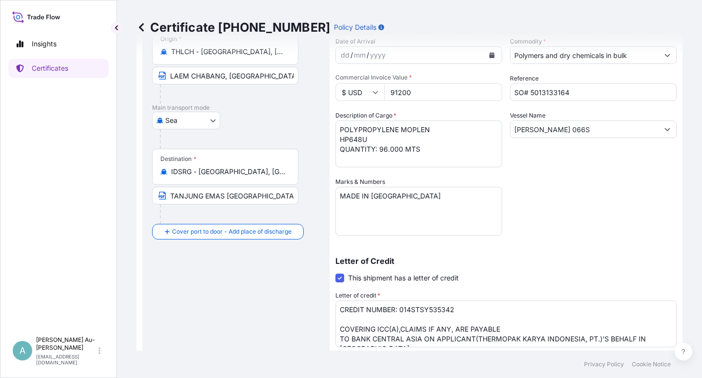
scroll to position [117, 0]
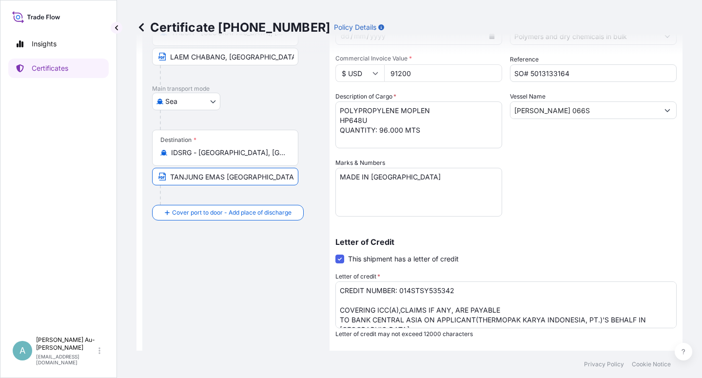
click at [169, 176] on input "TANJUNG EMAS [GEOGRAPHIC_DATA] [GEOGRAPHIC_DATA]" at bounding box center [225, 177] width 146 height 18
paste input "[GEOGRAPHIC_DATA] [GEOGRAPHIC_DATA] [GEOGRAPHIC_DATA]"
type input "[GEOGRAPHIC_DATA] [GEOGRAPHIC_DATA] [GEOGRAPHIC_DATA]"
drag, startPoint x: 558, startPoint y: 217, endPoint x: 549, endPoint y: 216, distance: 8.8
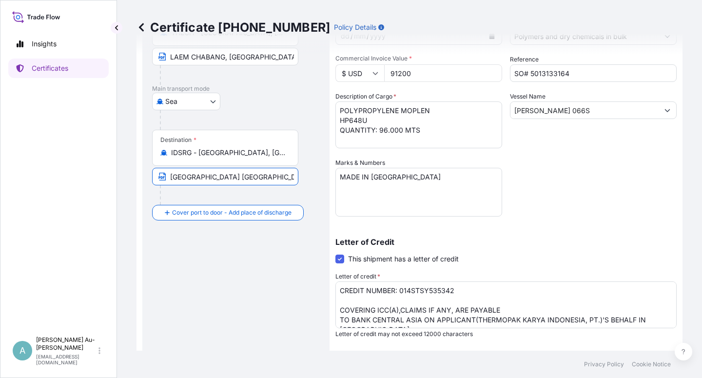
click at [558, 213] on div "Shipment Details Issue date * [DATE] Date of Departure * [DATE] Date of Arrival…" at bounding box center [505, 193] width 341 height 501
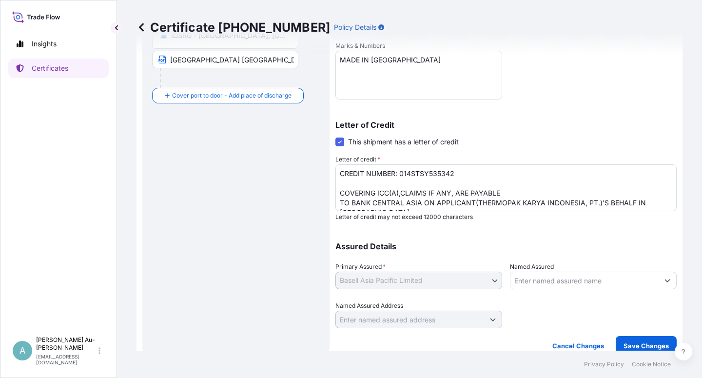
scroll to position [239, 0]
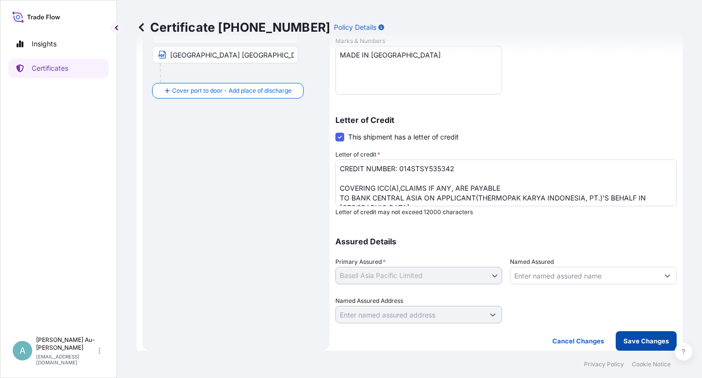
click at [628, 341] on p "Save Changes" at bounding box center [645, 341] width 45 height 10
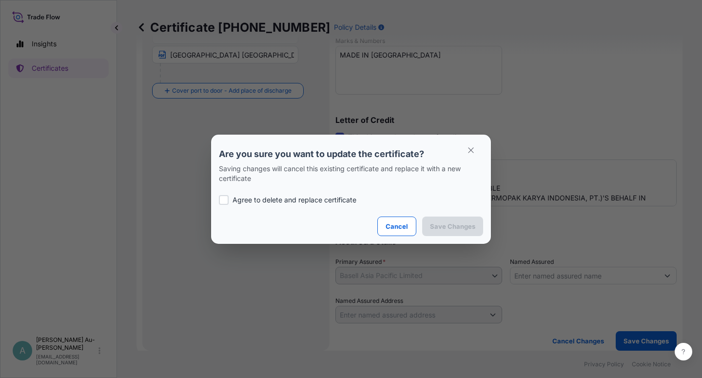
click at [296, 202] on p "Agree to delete and replace certificate" at bounding box center [294, 200] width 124 height 10
checkbox input "true"
click at [458, 222] on p "Save Changes" at bounding box center [452, 226] width 45 height 10
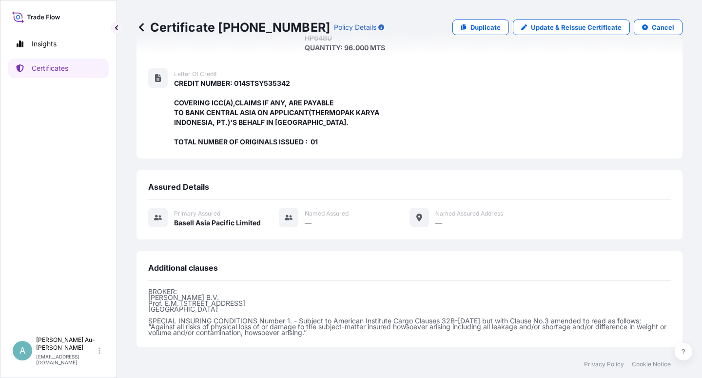
scroll to position [270, 0]
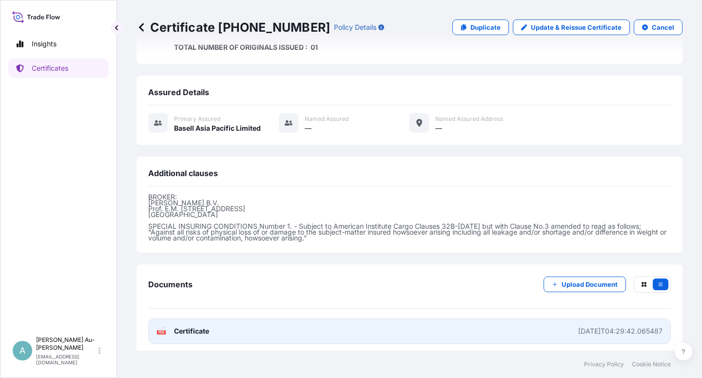
click at [207, 328] on span "Certificate" at bounding box center [191, 331] width 35 height 10
